Goal: Task Accomplishment & Management: Manage account settings

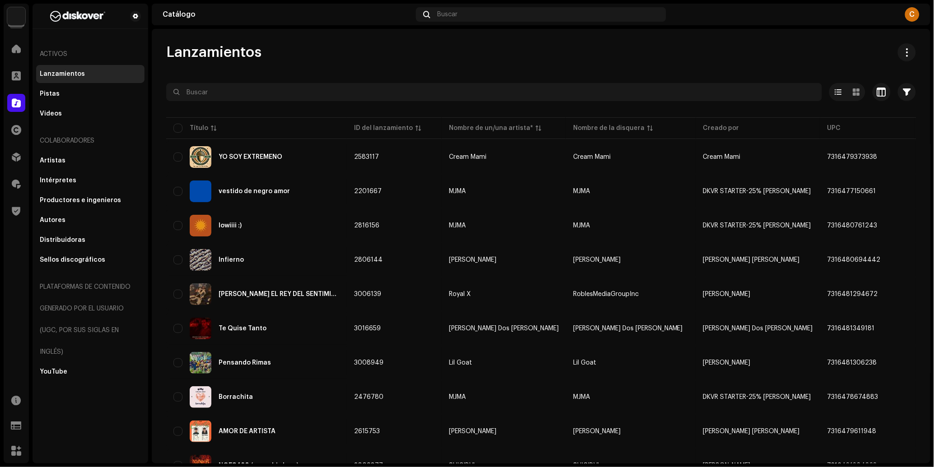
click at [283, 104] on div at bounding box center [541, 108] width 750 height 14
click at [285, 95] on input "text" at bounding box center [494, 92] width 656 height 18
paste input "YOVNGJXTA"
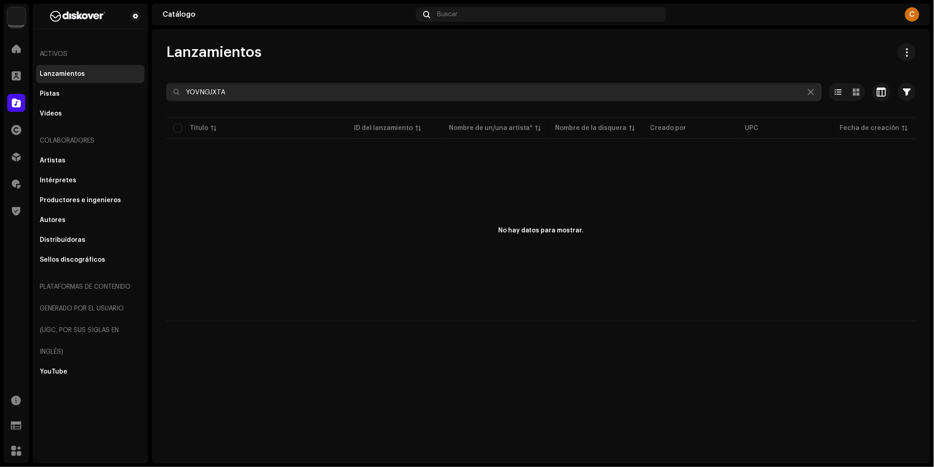
type input "YOVNGJXTA"
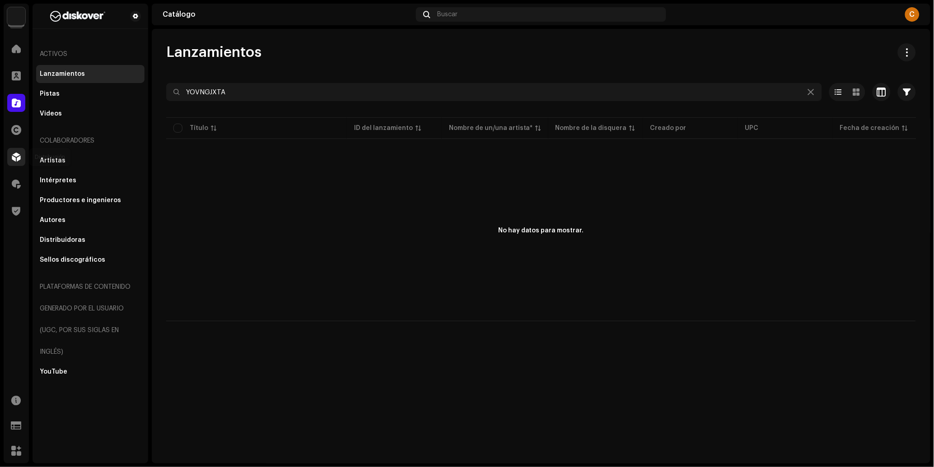
click at [13, 155] on span at bounding box center [16, 157] width 9 height 7
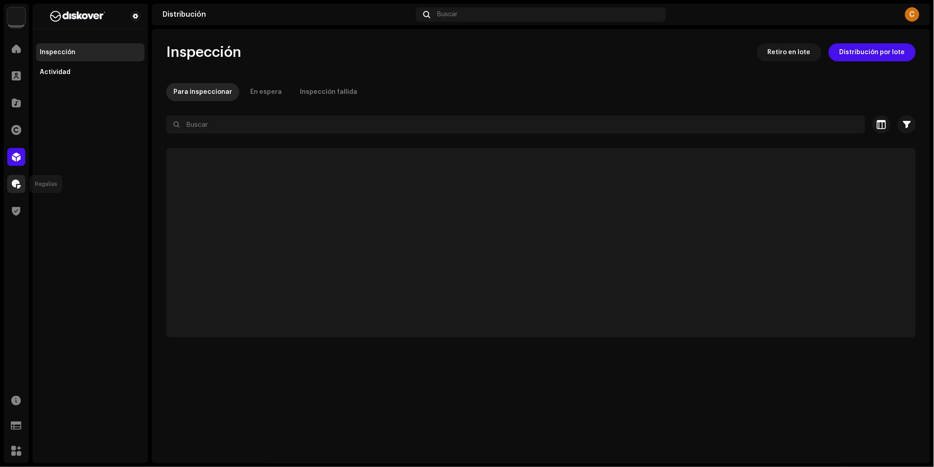
click at [13, 184] on span at bounding box center [16, 184] width 9 height 7
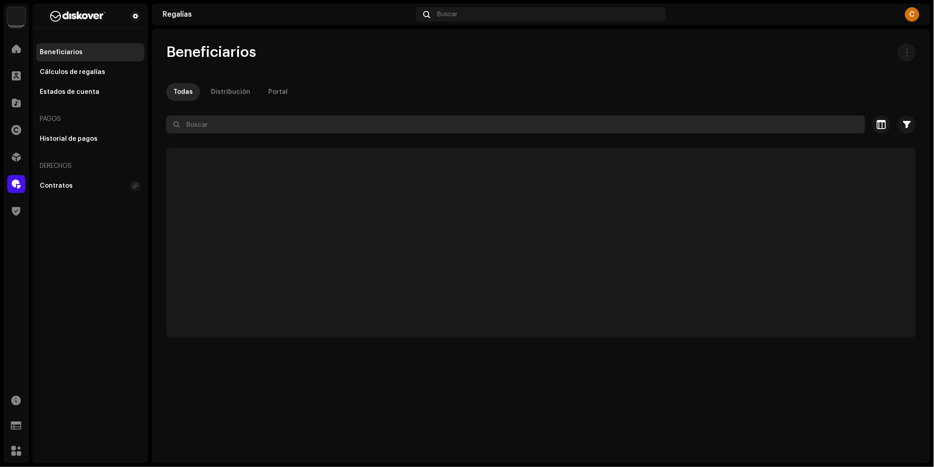
click at [298, 126] on input "text" at bounding box center [515, 125] width 699 height 18
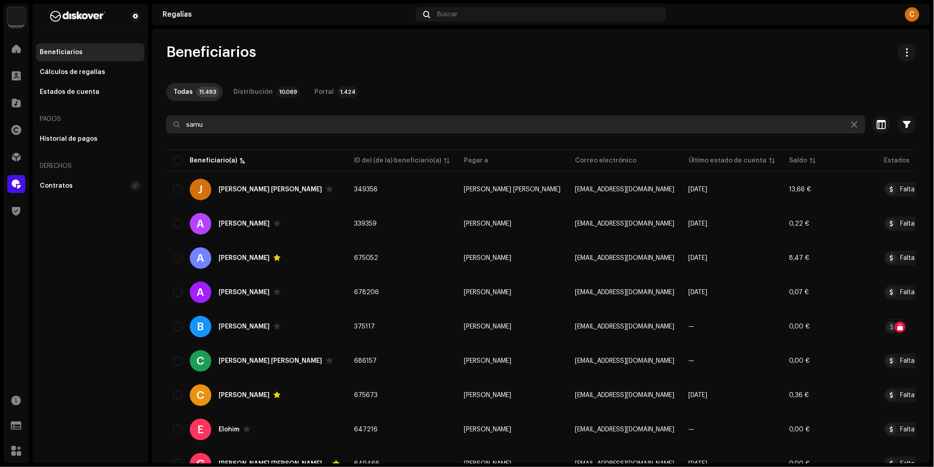
type input "samu."
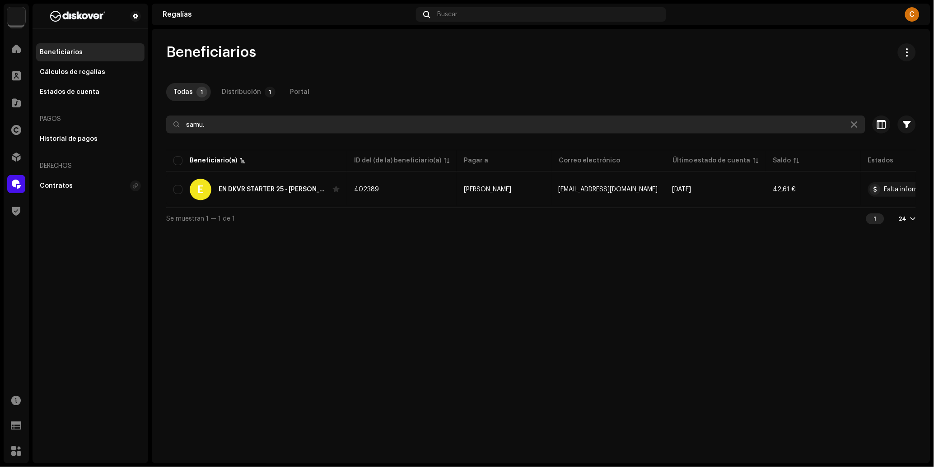
click at [254, 121] on input "samu." at bounding box center [515, 125] width 699 height 18
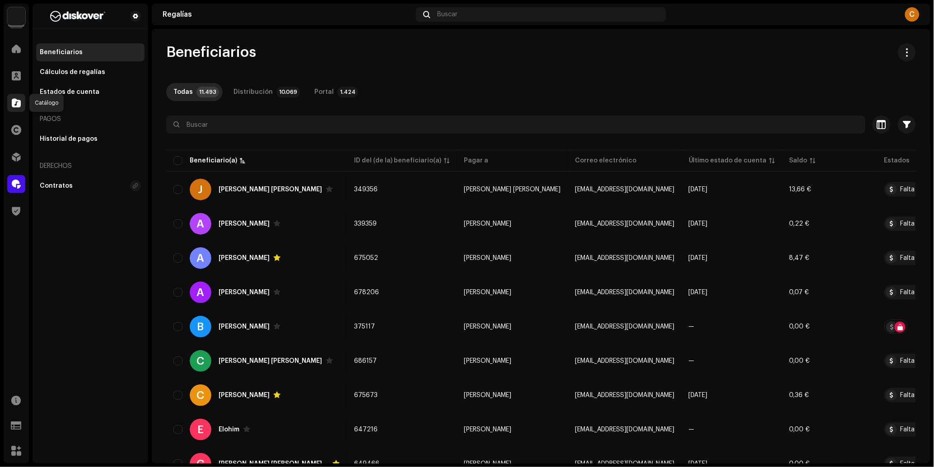
click at [17, 104] on span at bounding box center [16, 102] width 9 height 7
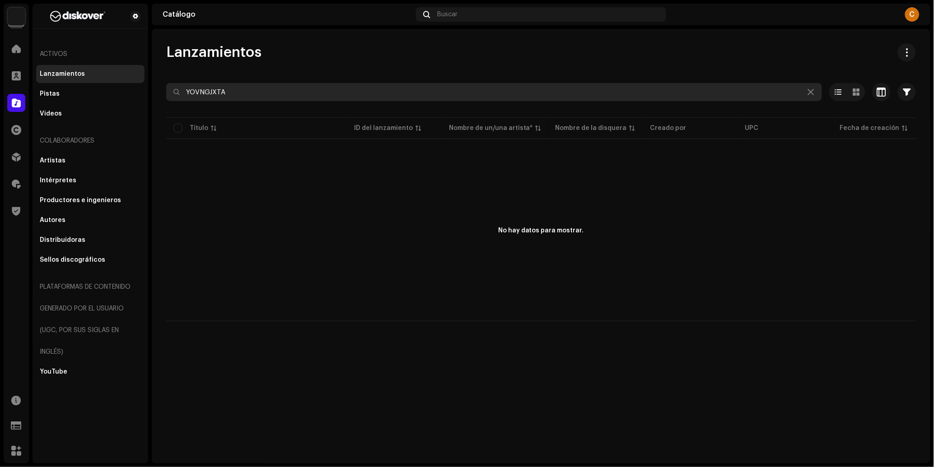
click at [231, 101] on input "YOVNGJXTA" at bounding box center [494, 92] width 656 height 18
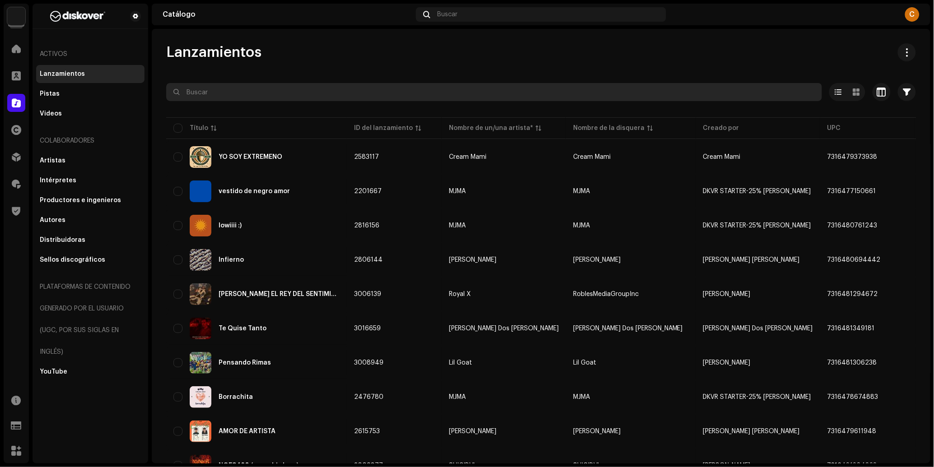
click at [221, 93] on input "text" at bounding box center [494, 92] width 656 height 18
paste input "7316479567238"
type input "7316479567238"
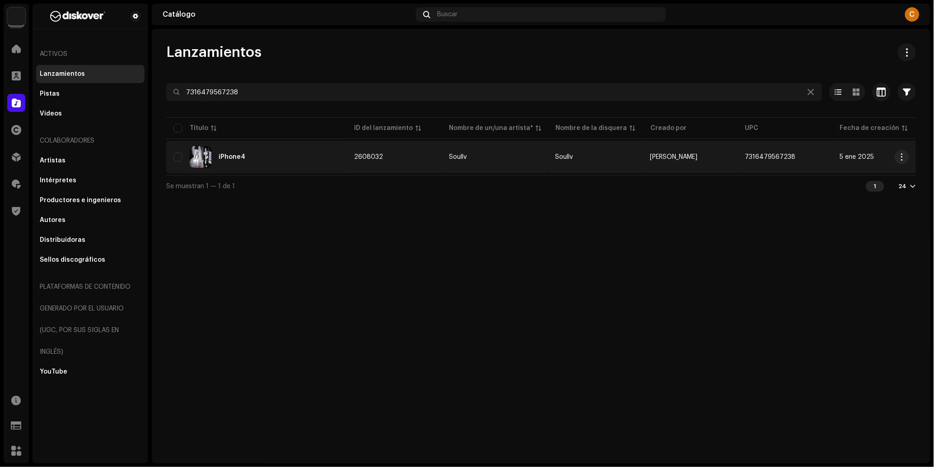
click at [418, 158] on td "2608032" at bounding box center [394, 157] width 95 height 33
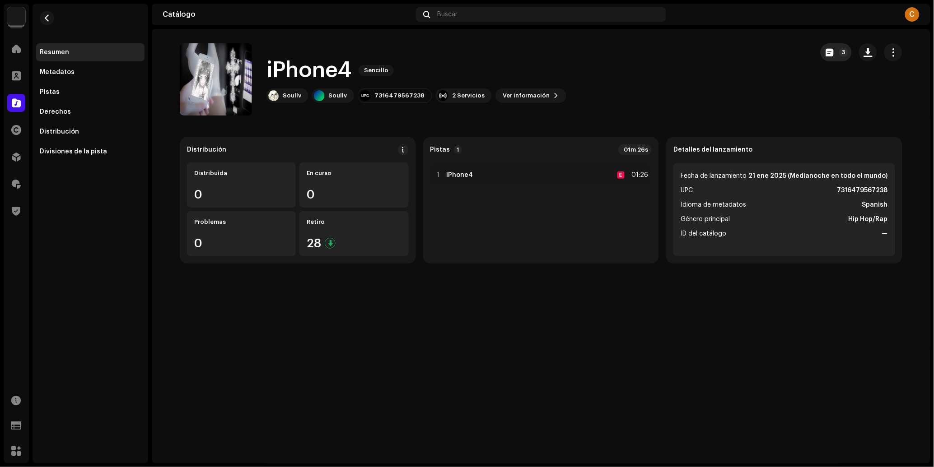
click at [845, 47] on button "3" at bounding box center [835, 52] width 31 height 18
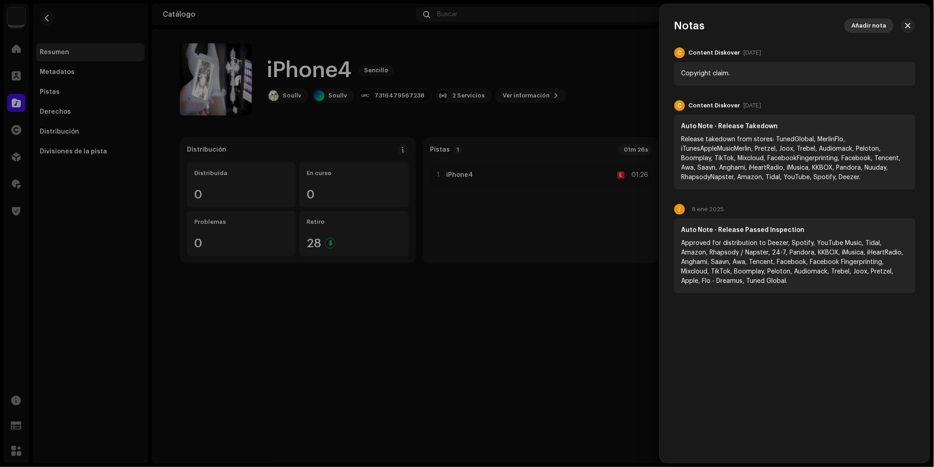
click at [872, 24] on span "Añadir nota" at bounding box center [869, 26] width 35 height 18
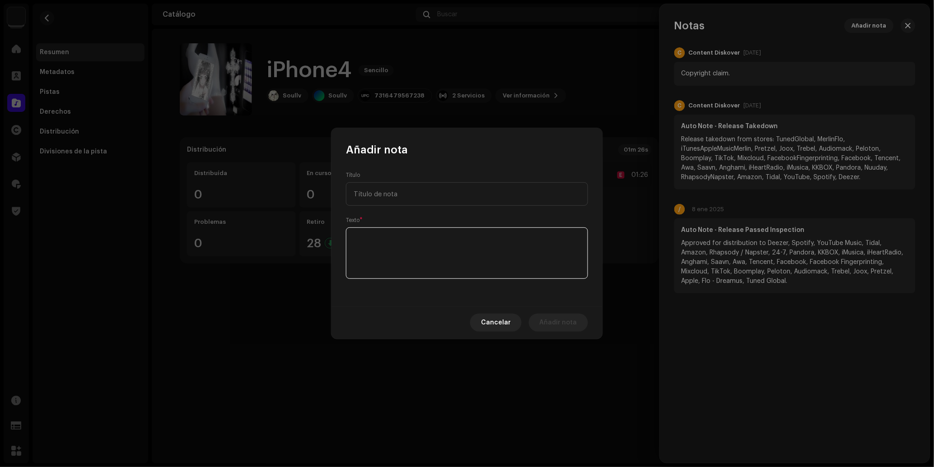
click at [425, 248] on textarea at bounding box center [467, 253] width 242 height 51
type textarea "Reclamo retirado"
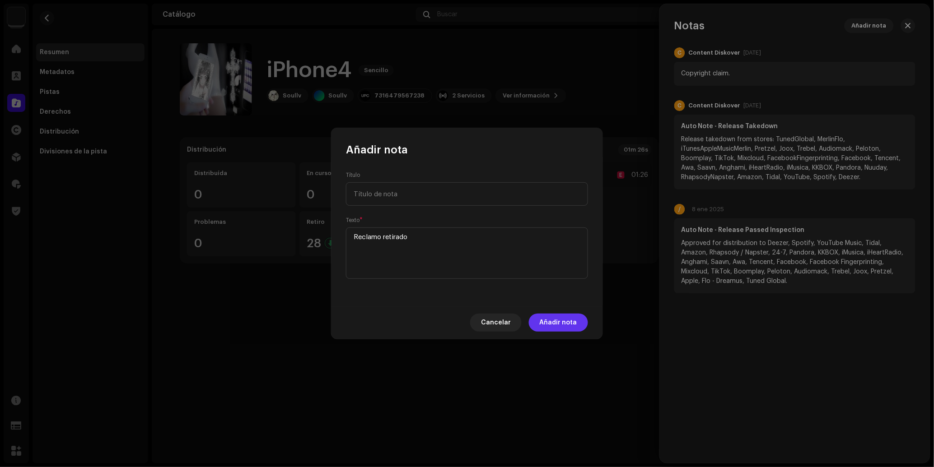
click at [562, 323] on span "Añadir nota" at bounding box center [558, 323] width 37 height 18
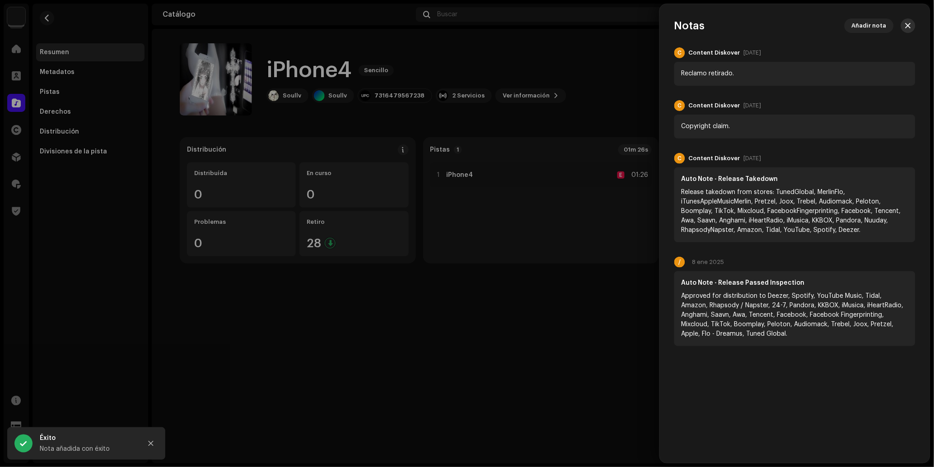
click at [911, 27] on button "button" at bounding box center [908, 26] width 14 height 14
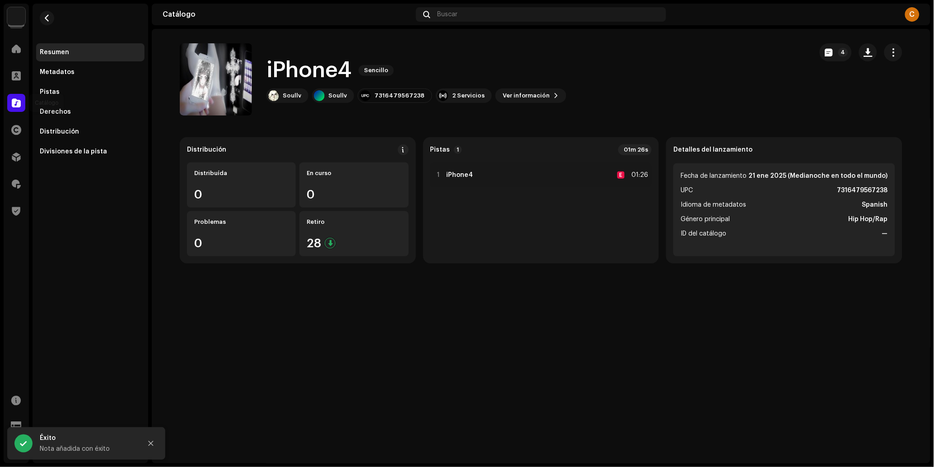
click at [22, 101] on div at bounding box center [16, 103] width 18 height 18
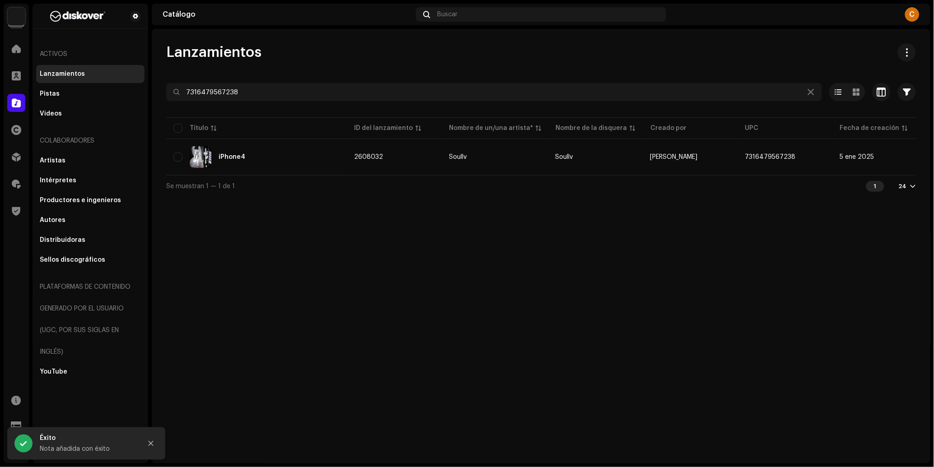
click at [22, 101] on div at bounding box center [16, 103] width 18 height 18
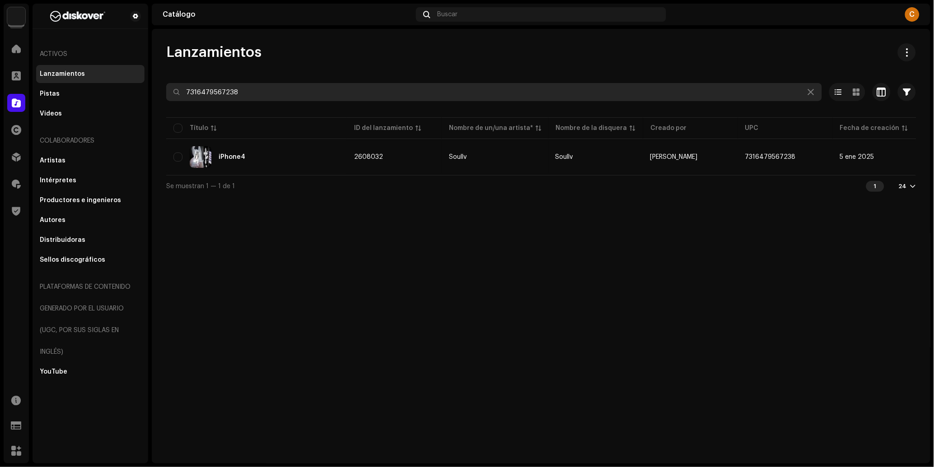
click at [272, 95] on input "7316479567238" at bounding box center [494, 92] width 656 height 18
